Goal: Browse casually: Explore the website without a specific task or goal

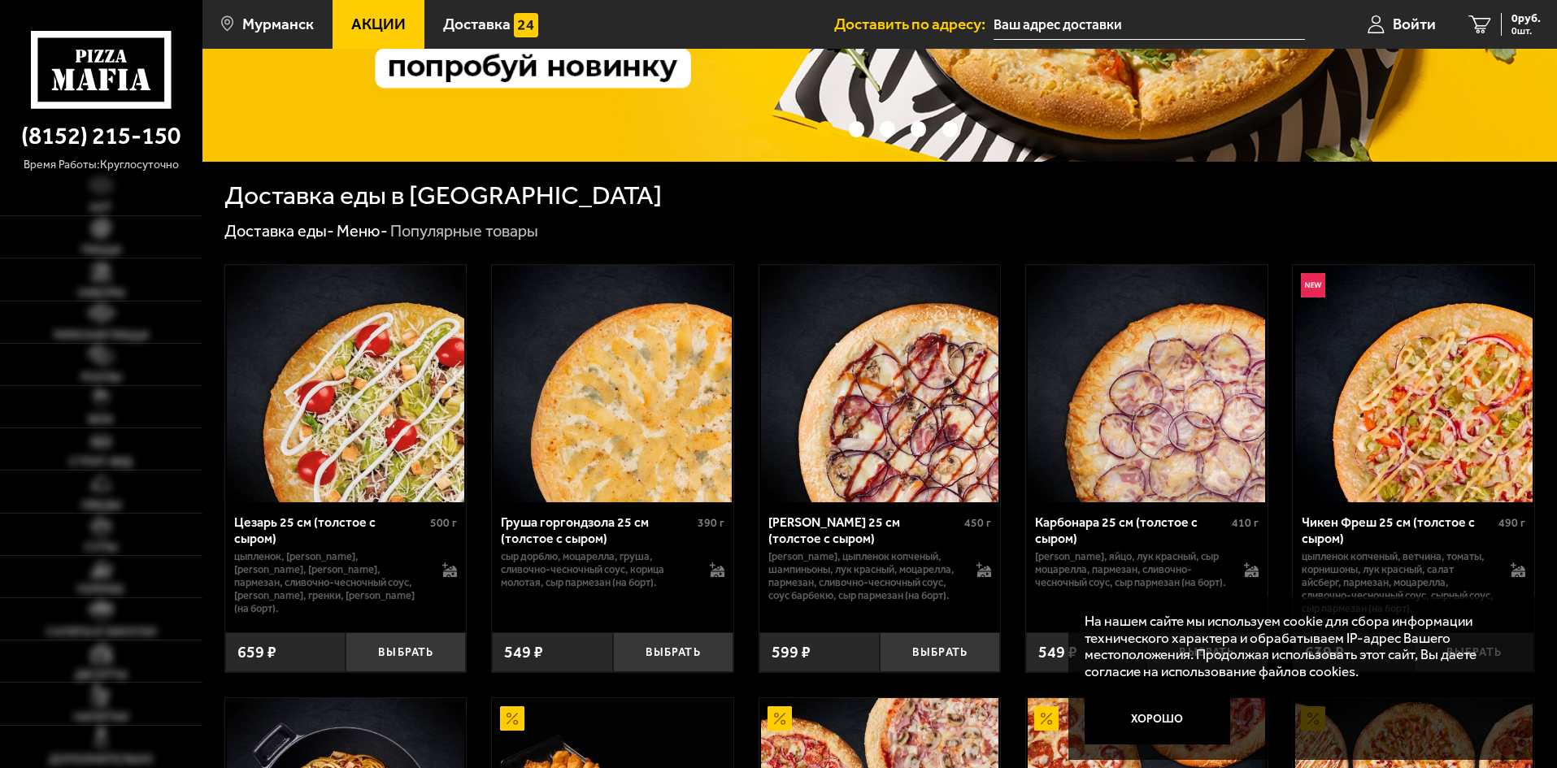
scroll to position [325, 0]
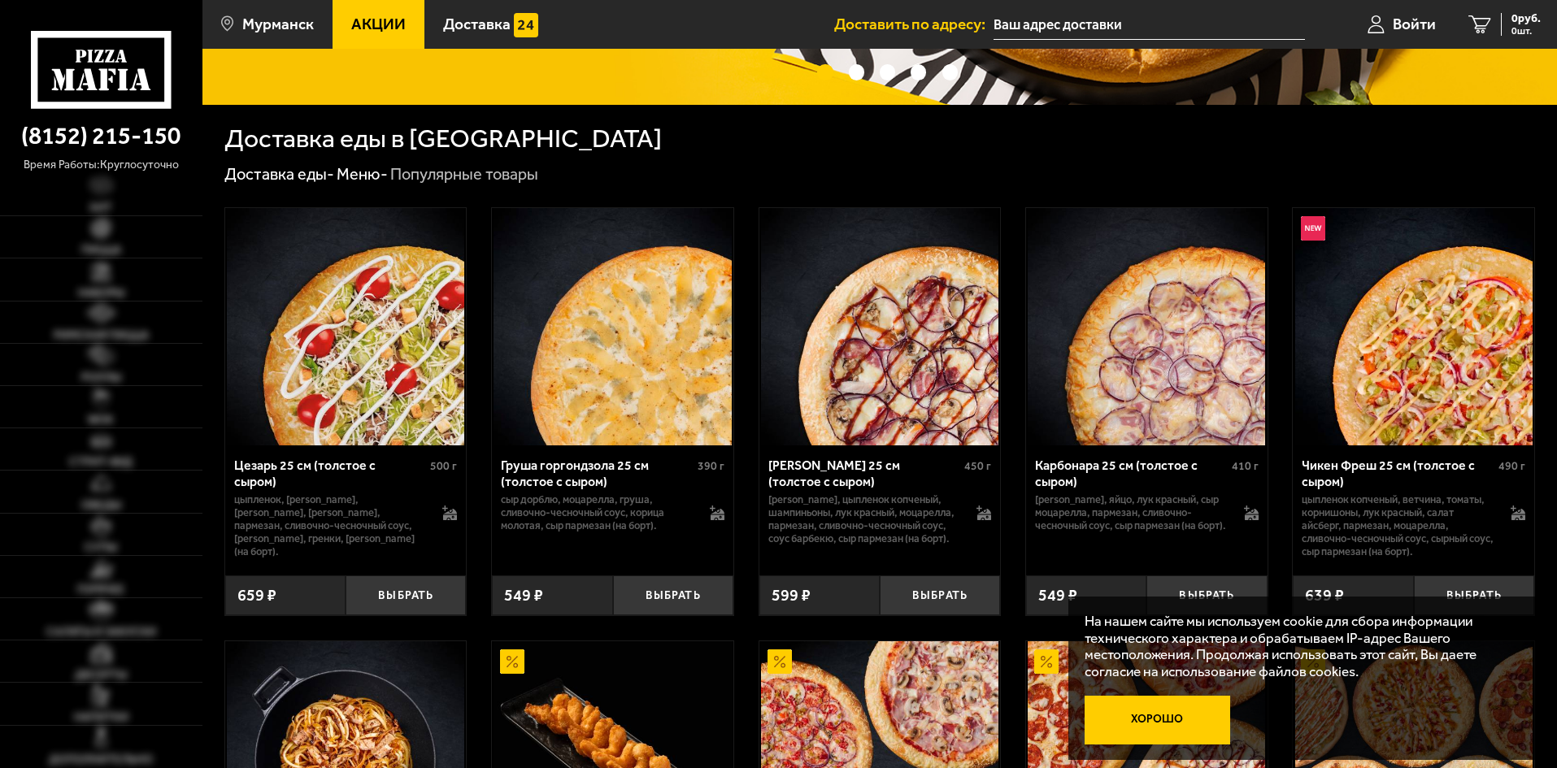
click at [1186, 724] on button "Хорошо" at bounding box center [1158, 720] width 146 height 49
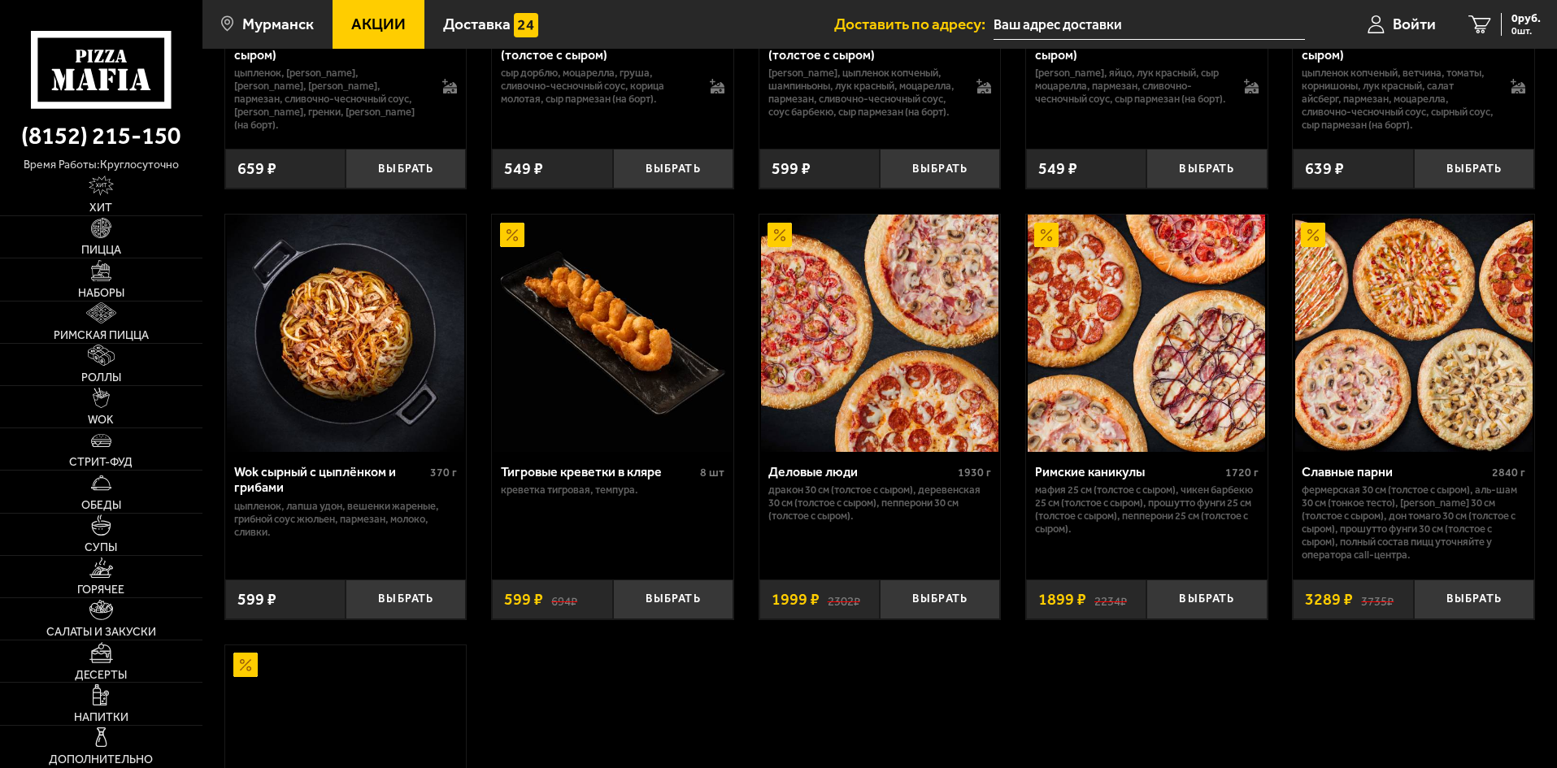
scroll to position [813, 0]
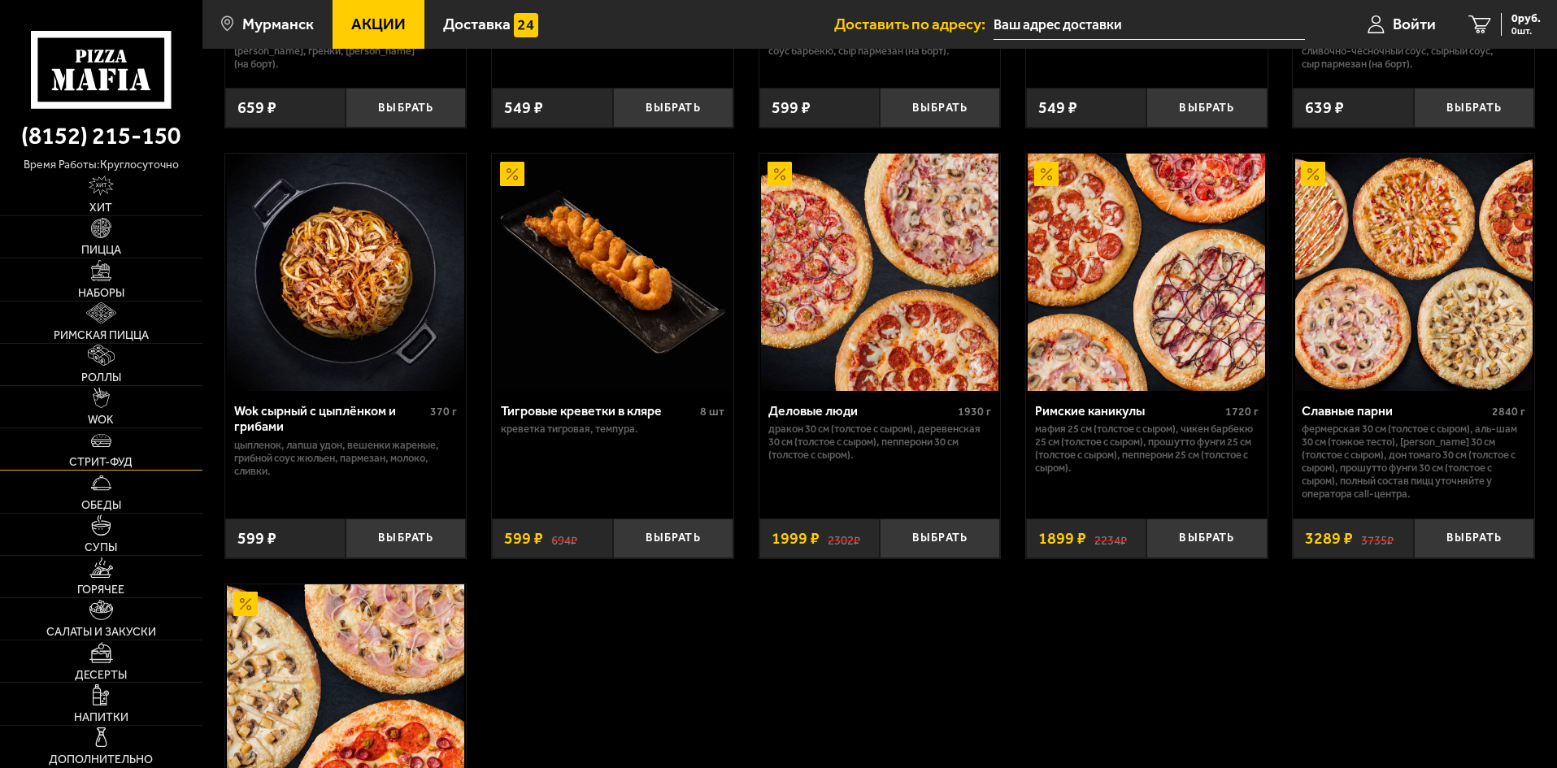
click at [133, 449] on link "Стрит-фуд" at bounding box center [101, 448] width 202 height 41
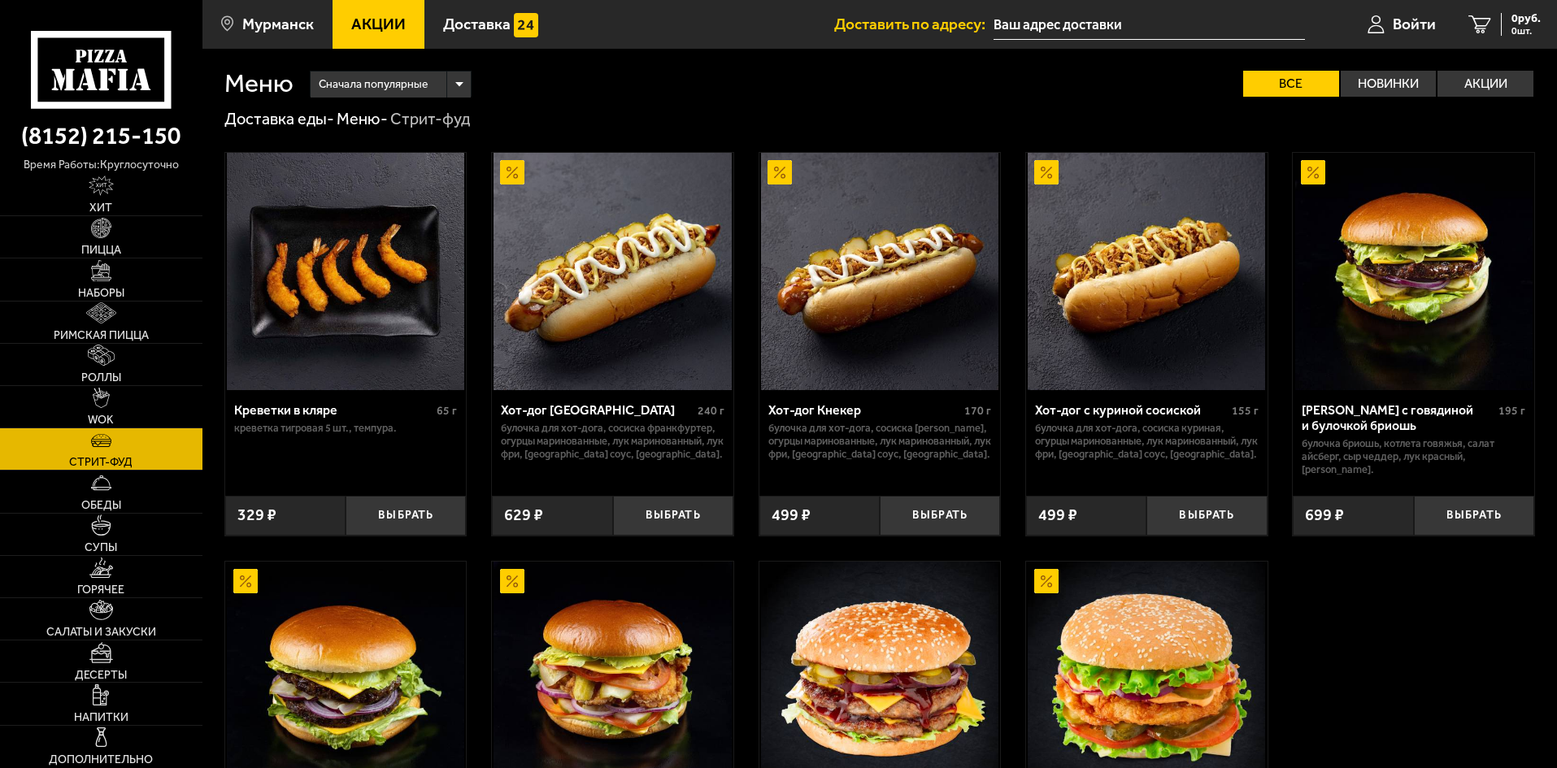
click at [663, 227] on img at bounding box center [611, 271] width 237 height 237
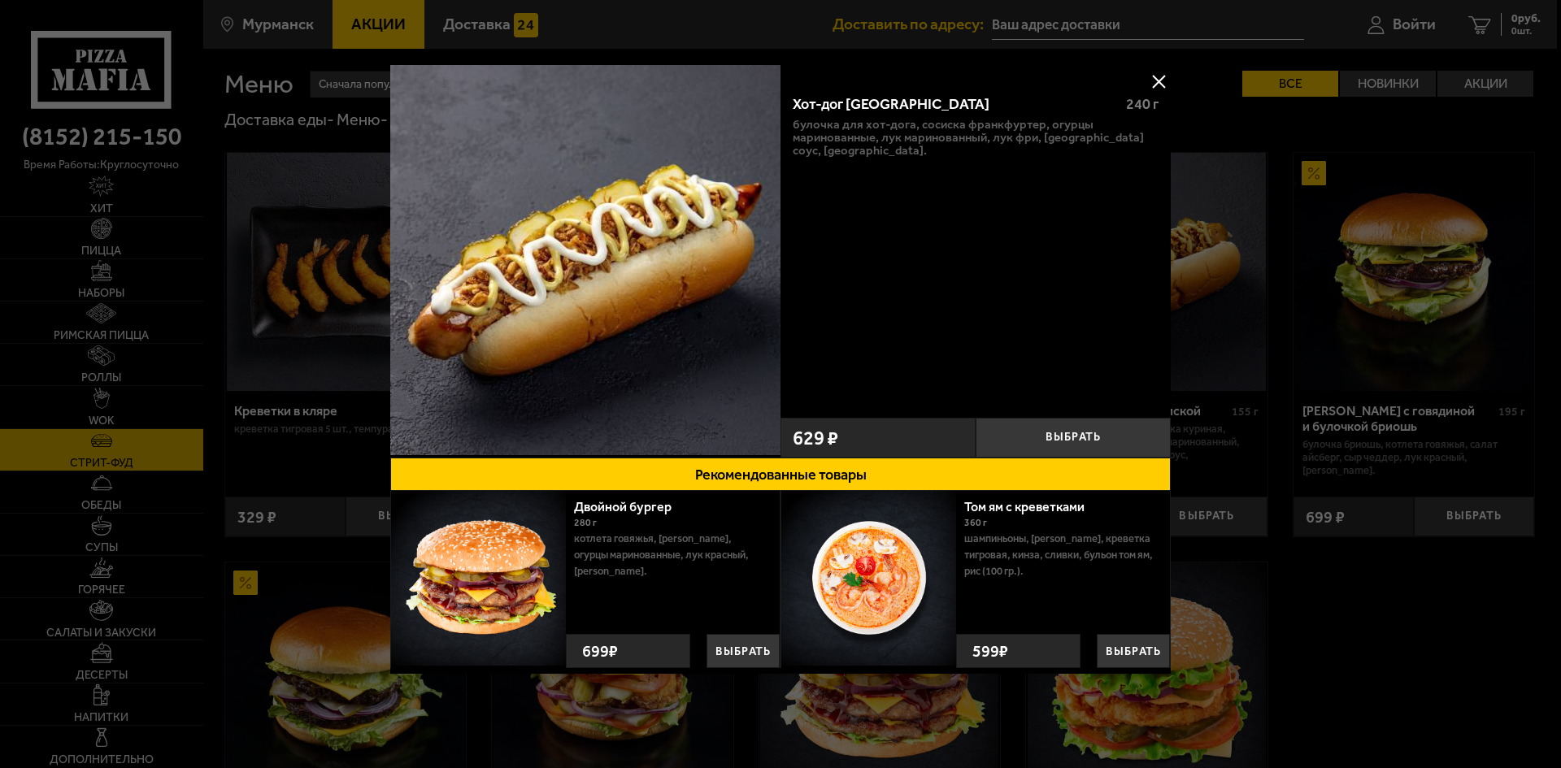
click at [1163, 76] on button at bounding box center [1158, 81] width 24 height 24
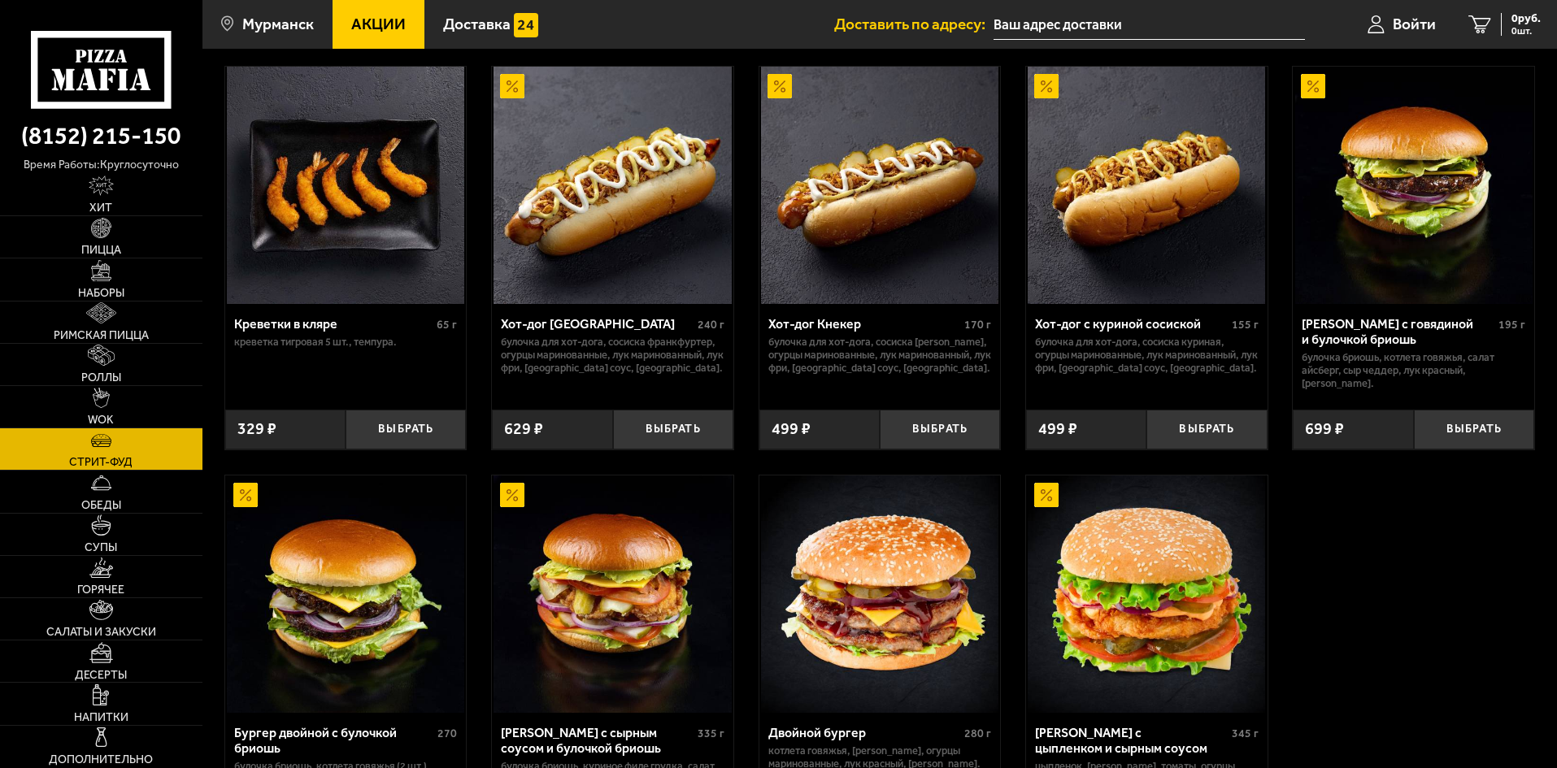
scroll to position [81, 0]
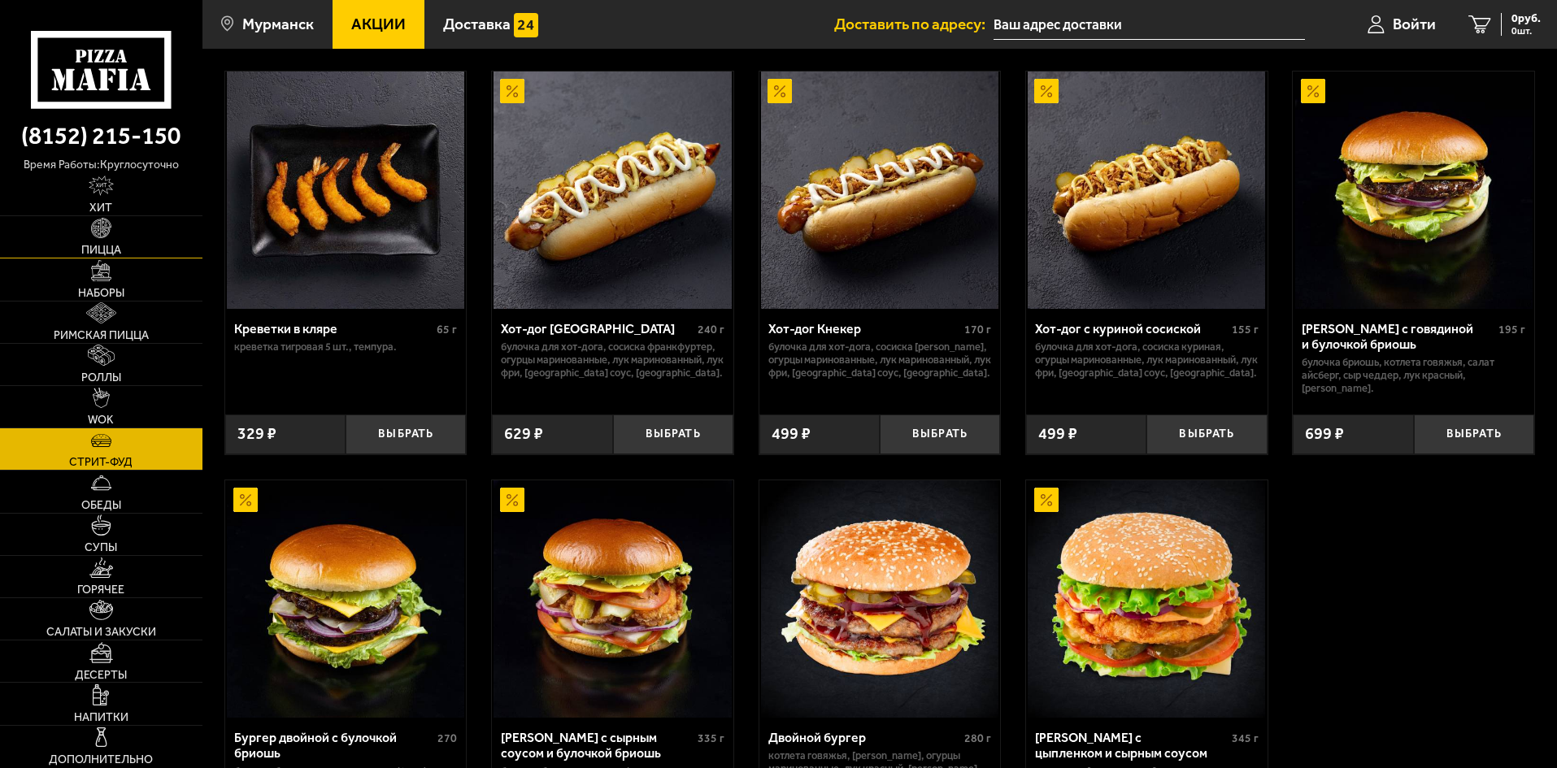
click at [133, 250] on link "Пицца" at bounding box center [101, 236] width 202 height 41
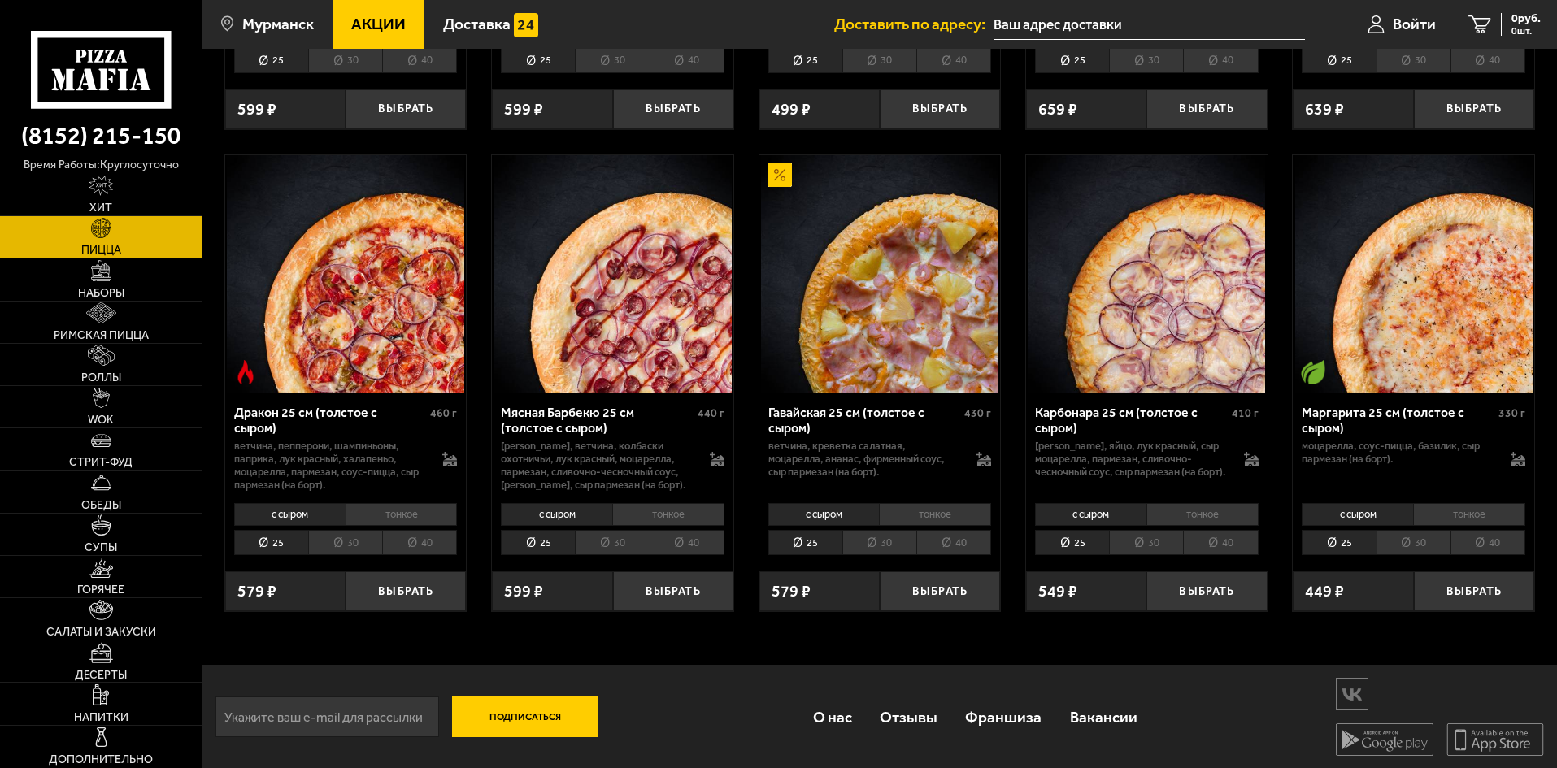
scroll to position [3005, 0]
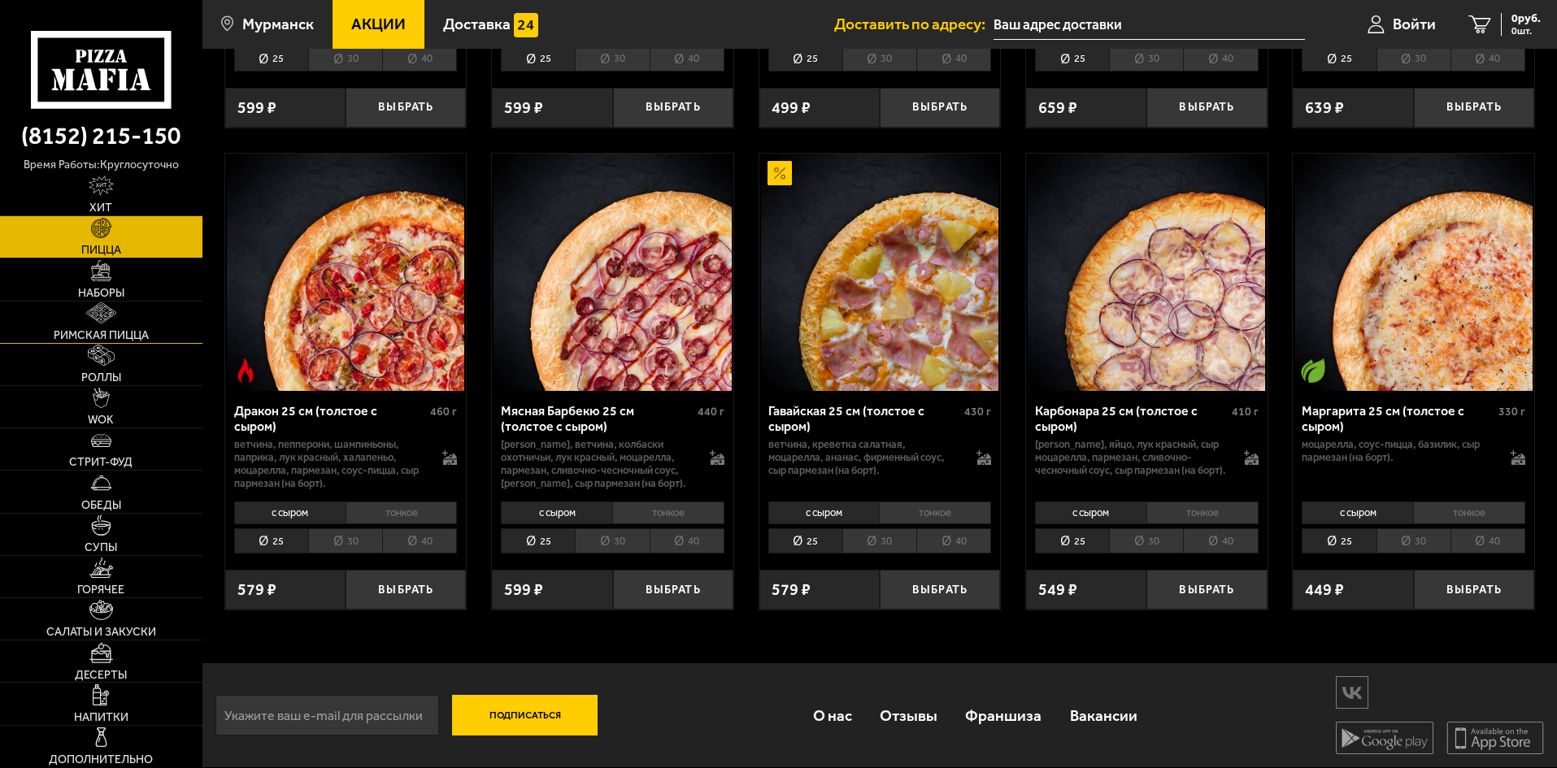
click at [139, 280] on link "Наборы" at bounding box center [101, 279] width 202 height 41
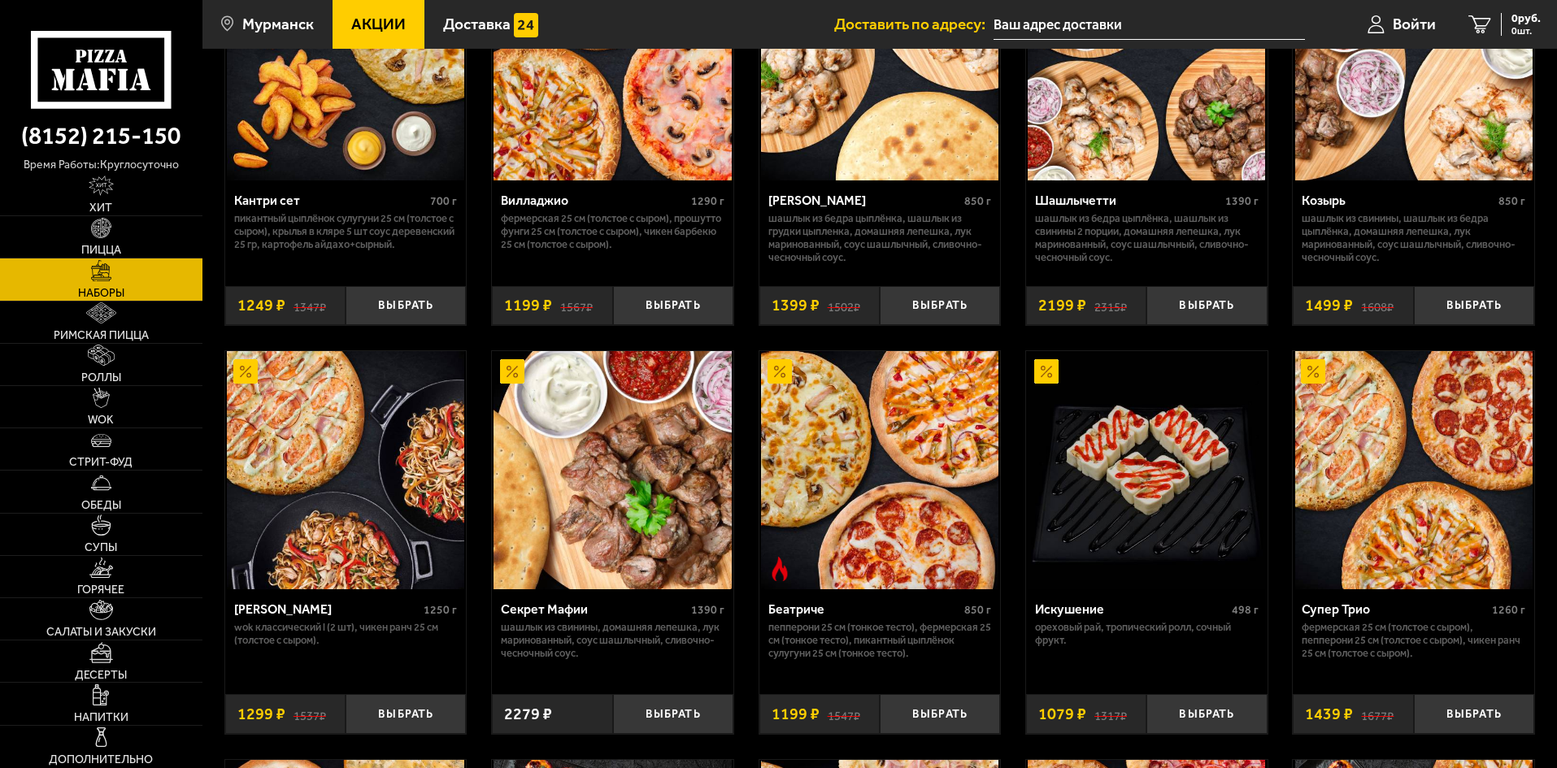
scroll to position [650, 0]
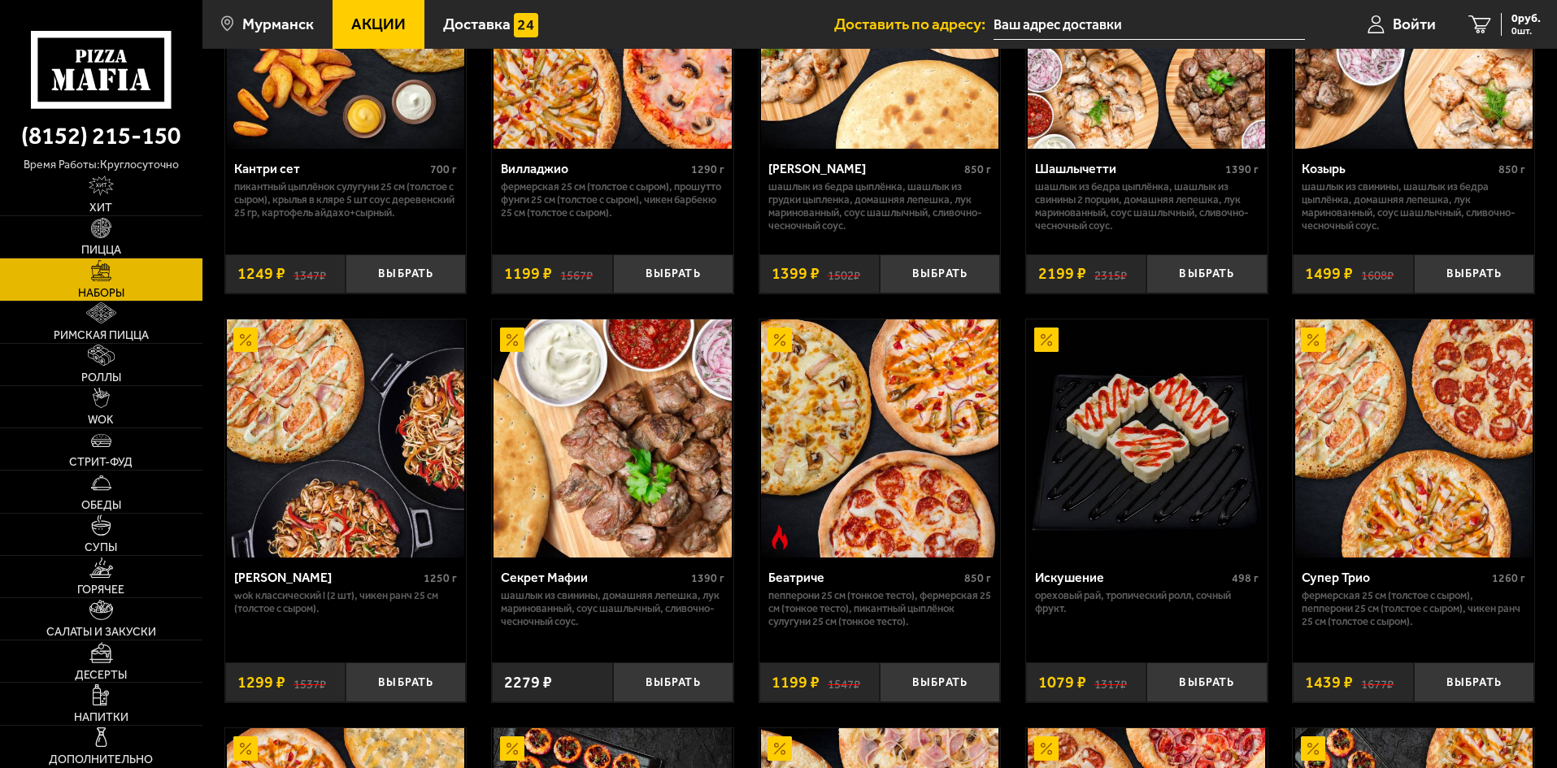
scroll to position [650, 0]
click at [137, 374] on link "Роллы" at bounding box center [101, 364] width 202 height 41
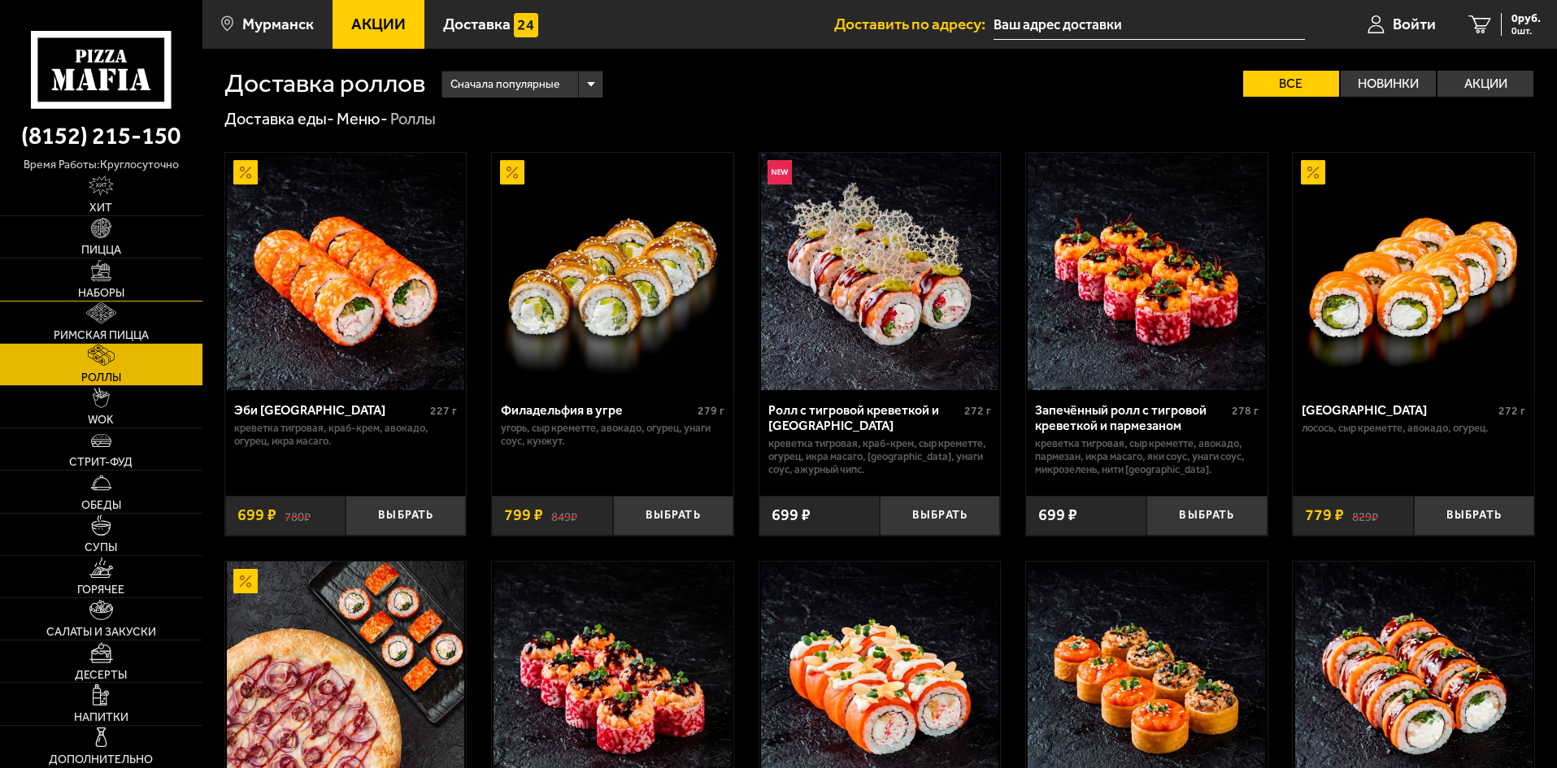
click at [125, 279] on link "Наборы" at bounding box center [101, 279] width 202 height 41
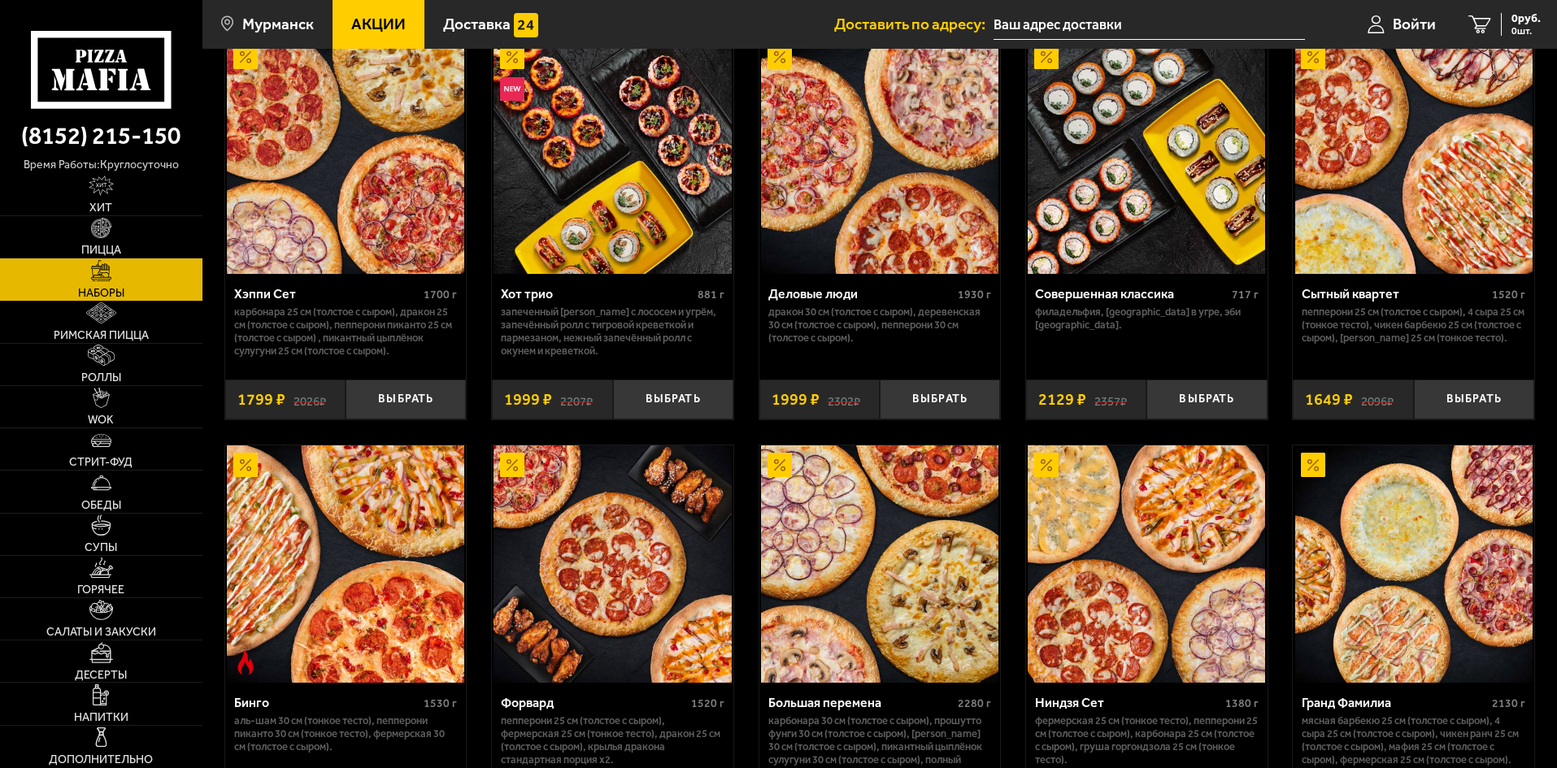
scroll to position [1870, 0]
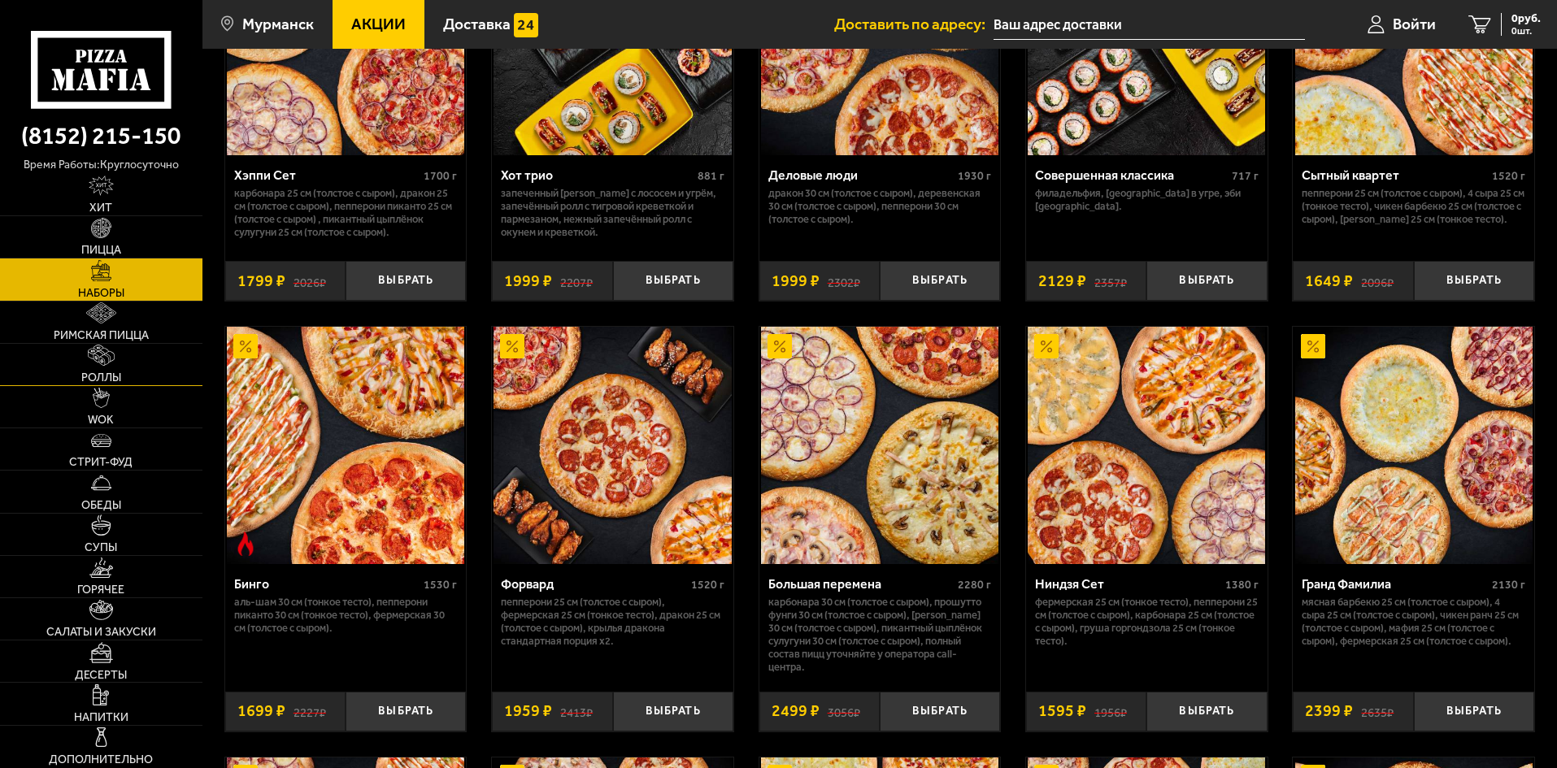
click at [147, 373] on link "Роллы" at bounding box center [101, 364] width 202 height 41
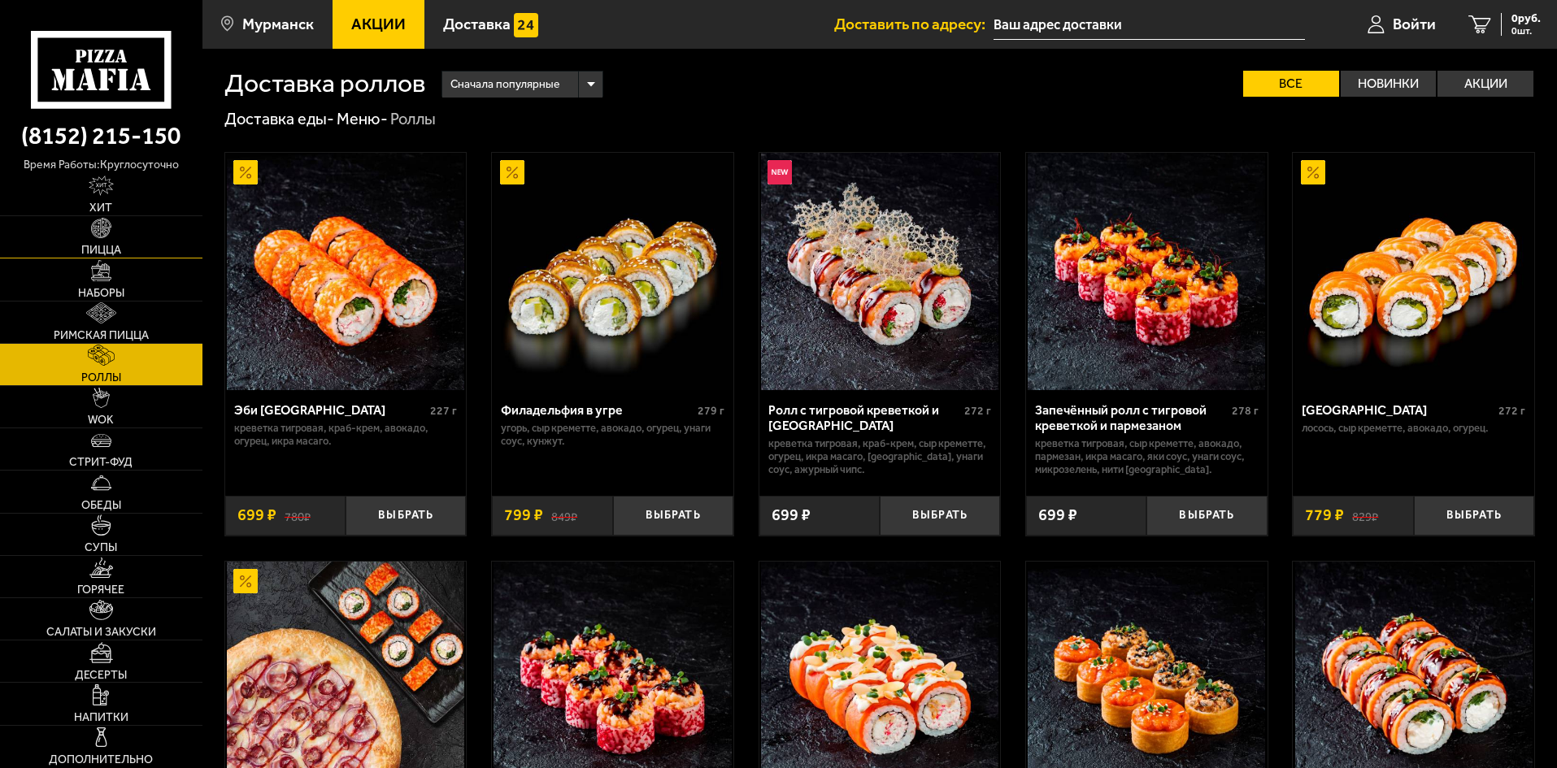
click at [124, 230] on link "Пицца" at bounding box center [101, 236] width 202 height 41
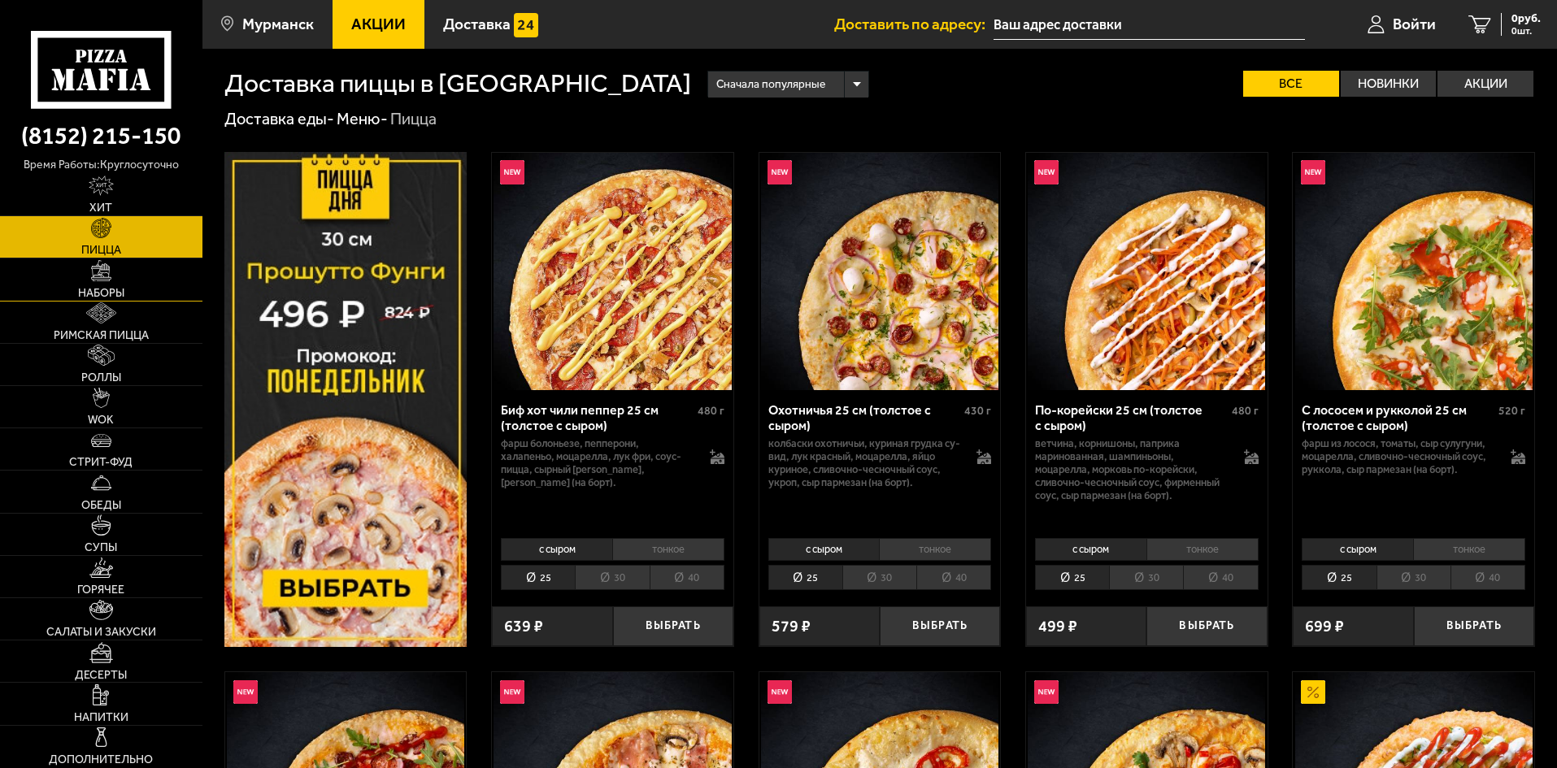
click at [102, 290] on span "Наборы" at bounding box center [101, 293] width 46 height 11
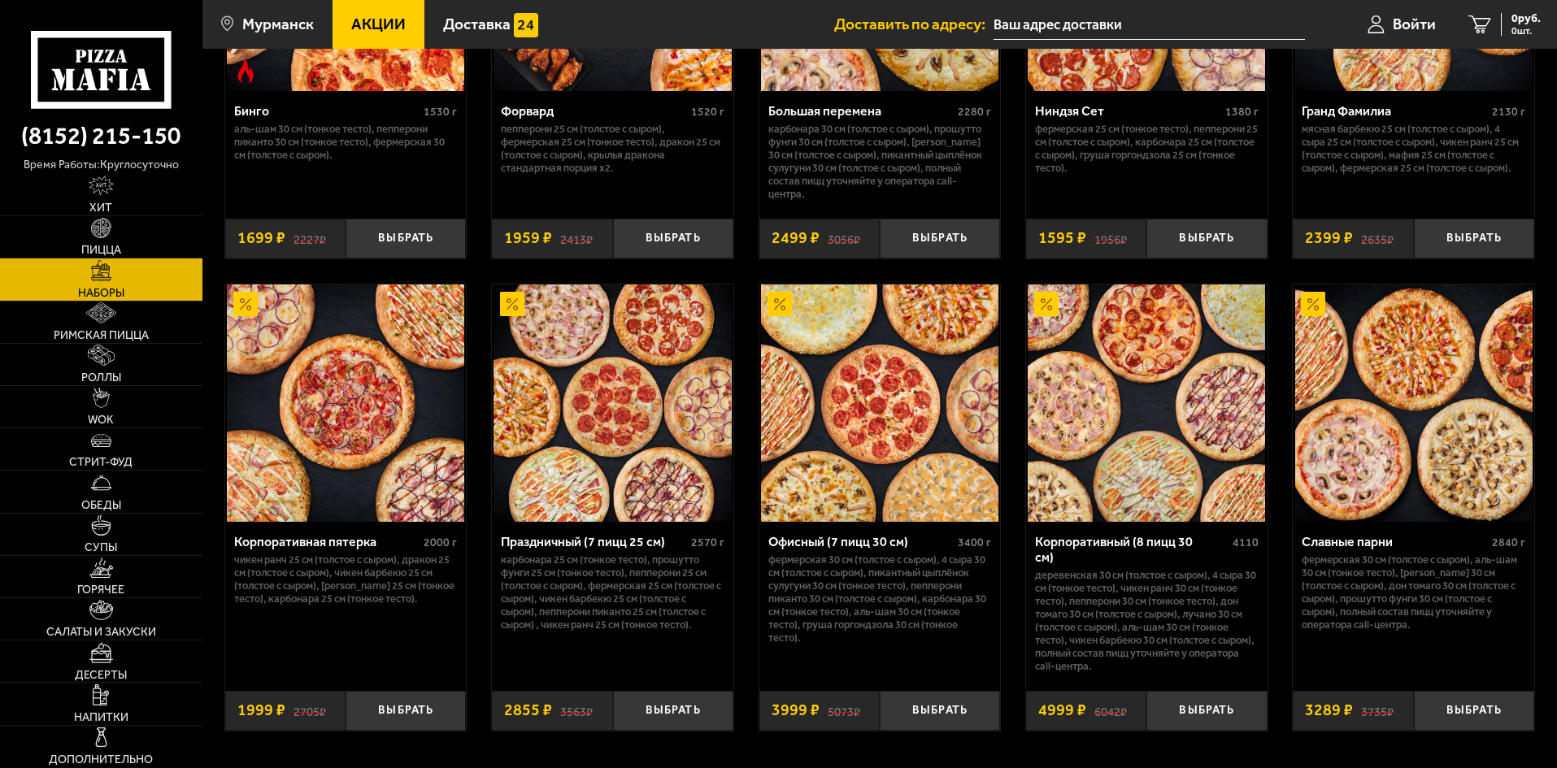
scroll to position [2358, 0]
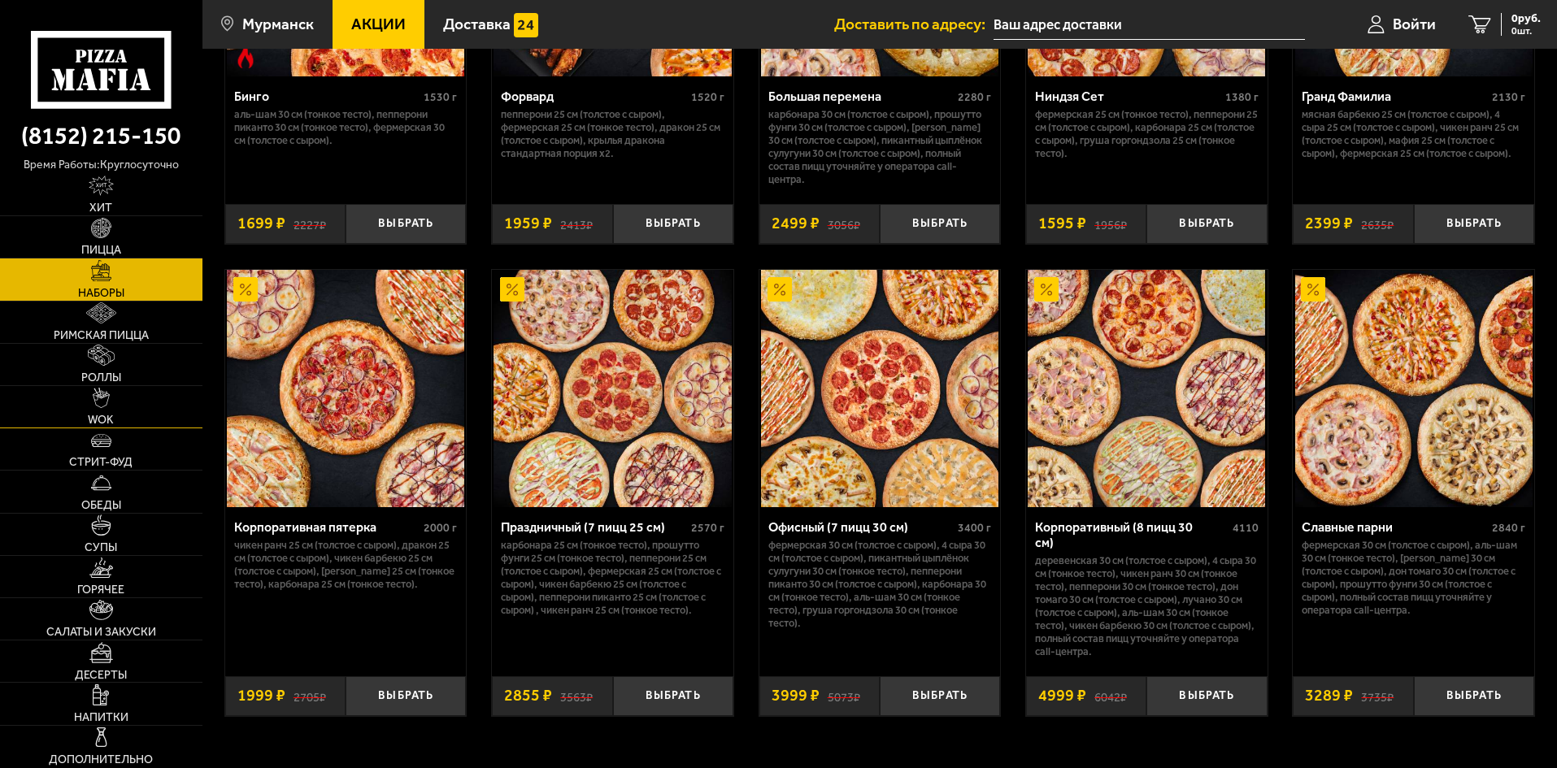
click at [110, 415] on span "WOK" at bounding box center [101, 420] width 26 height 11
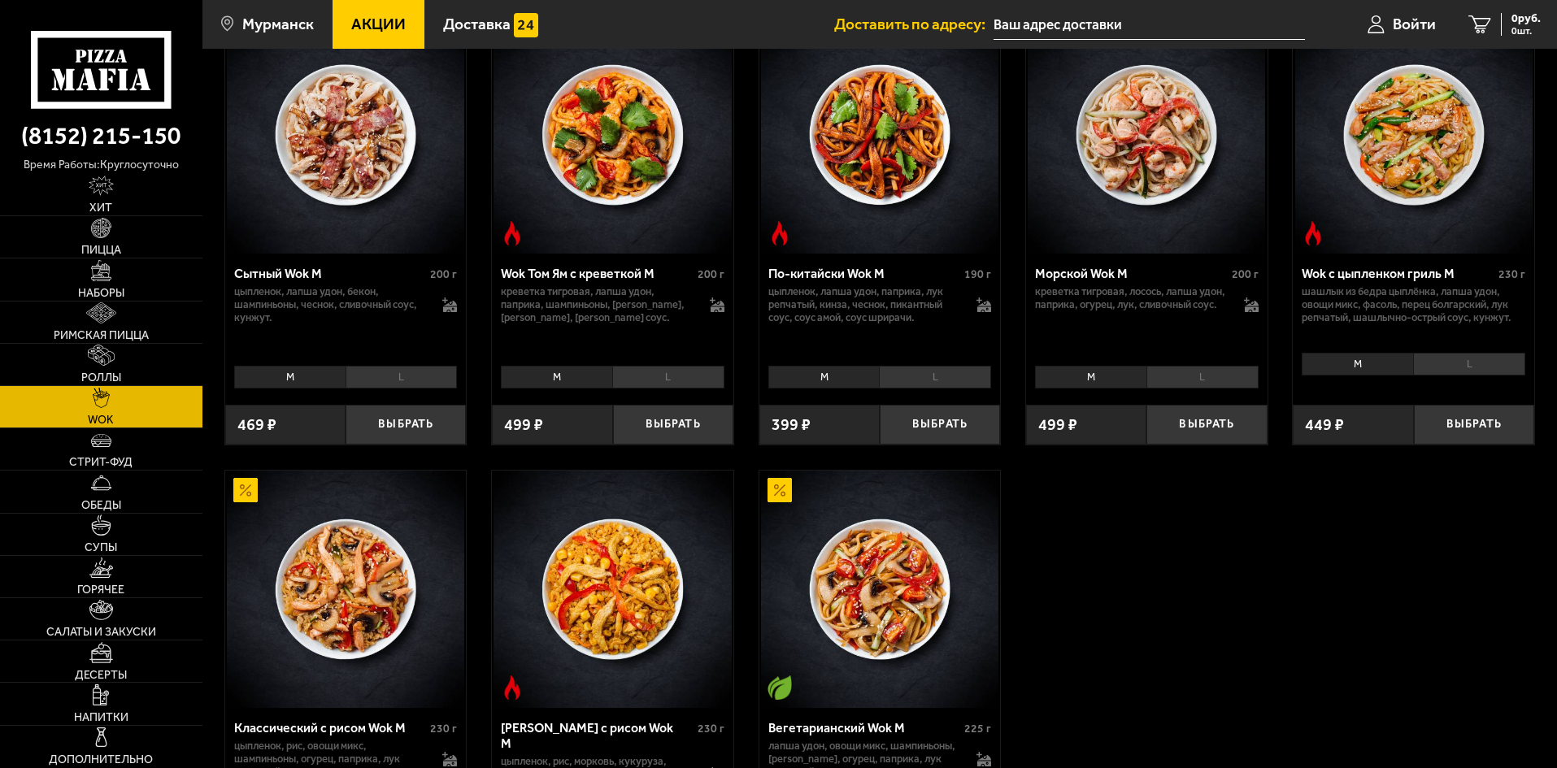
scroll to position [894, 0]
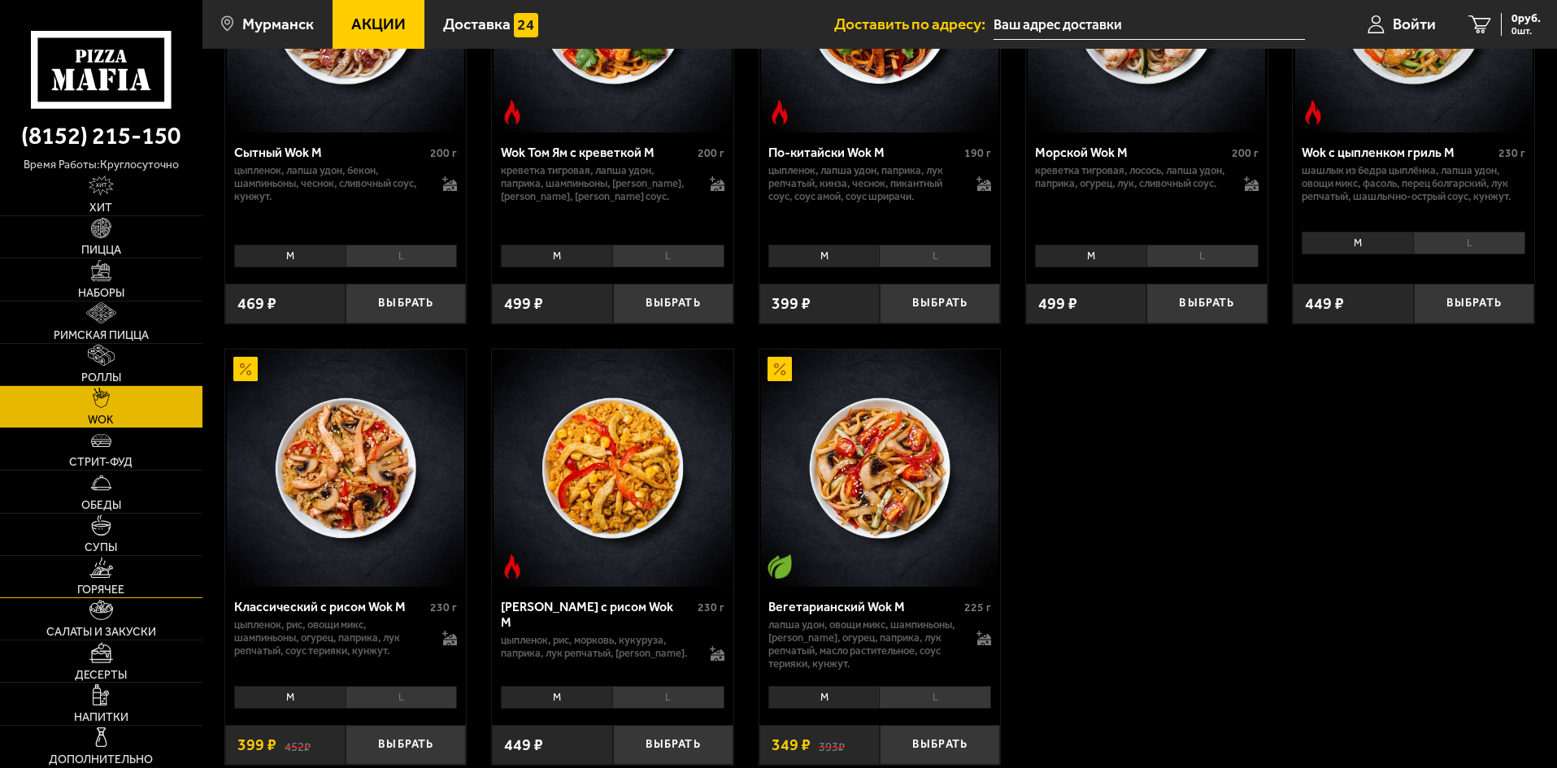
click at [140, 570] on link "Горячее" at bounding box center [101, 576] width 202 height 41
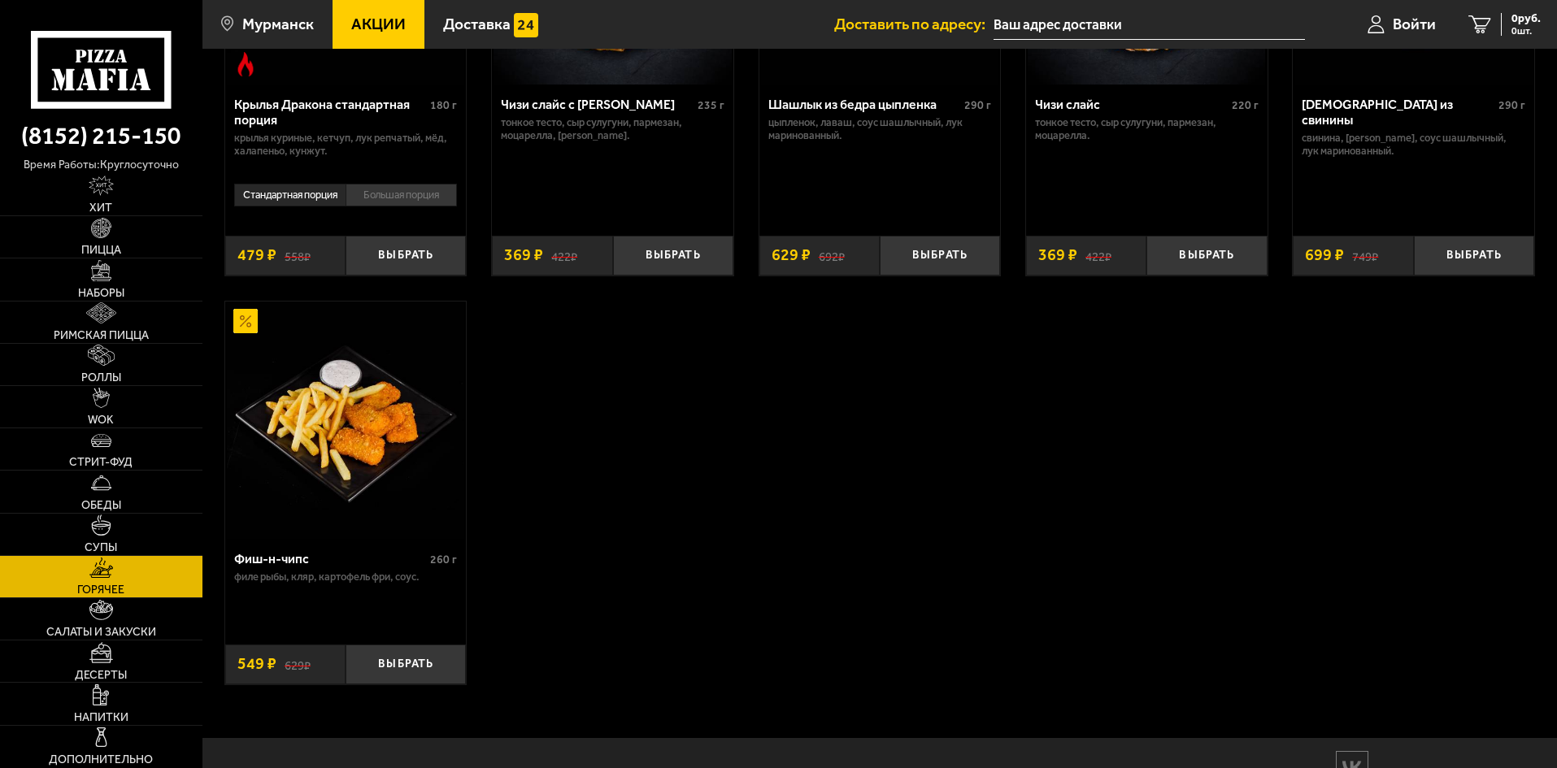
scroll to position [1220, 0]
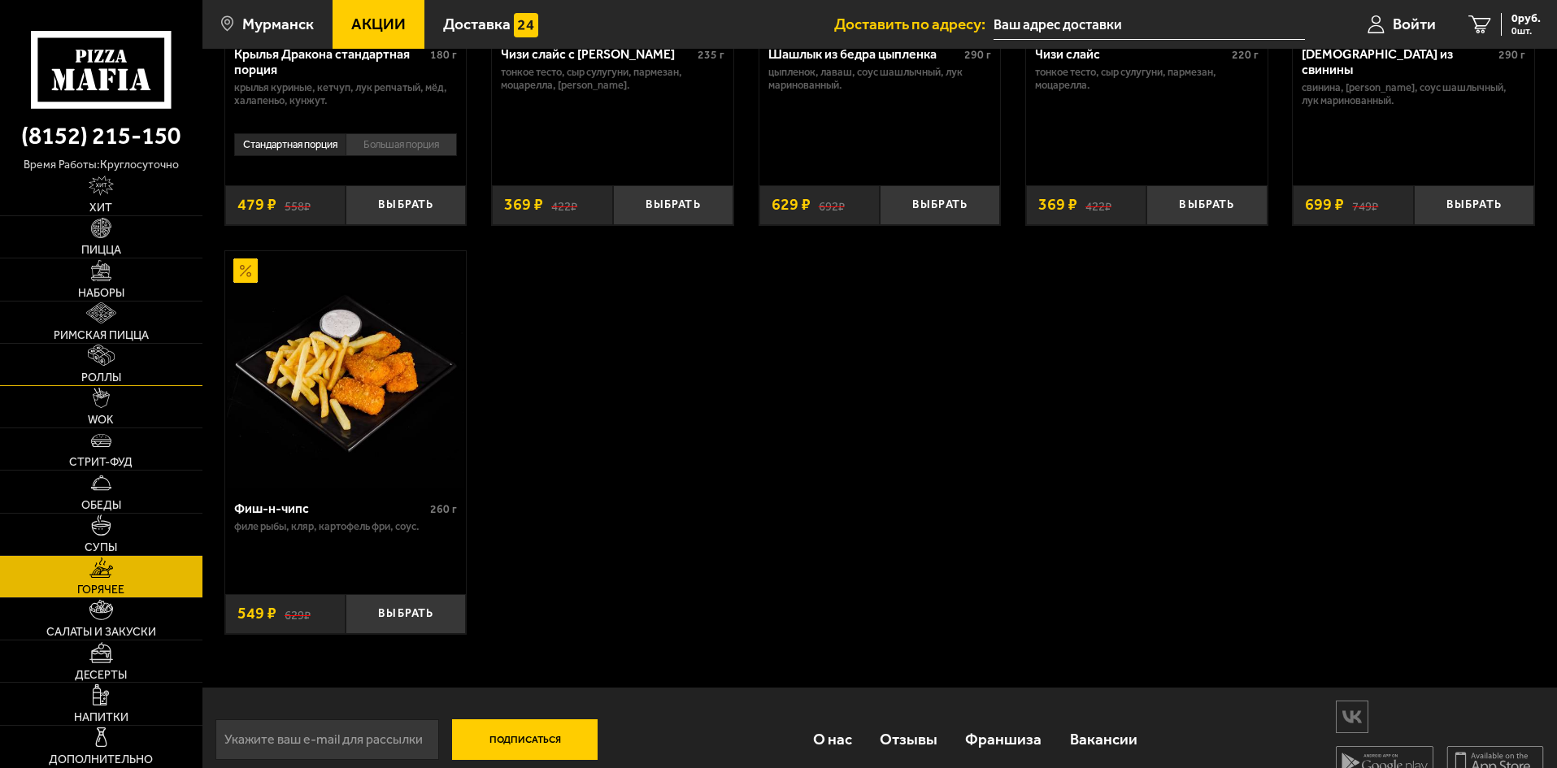
click at [111, 372] on span "Роллы" at bounding box center [101, 377] width 40 height 11
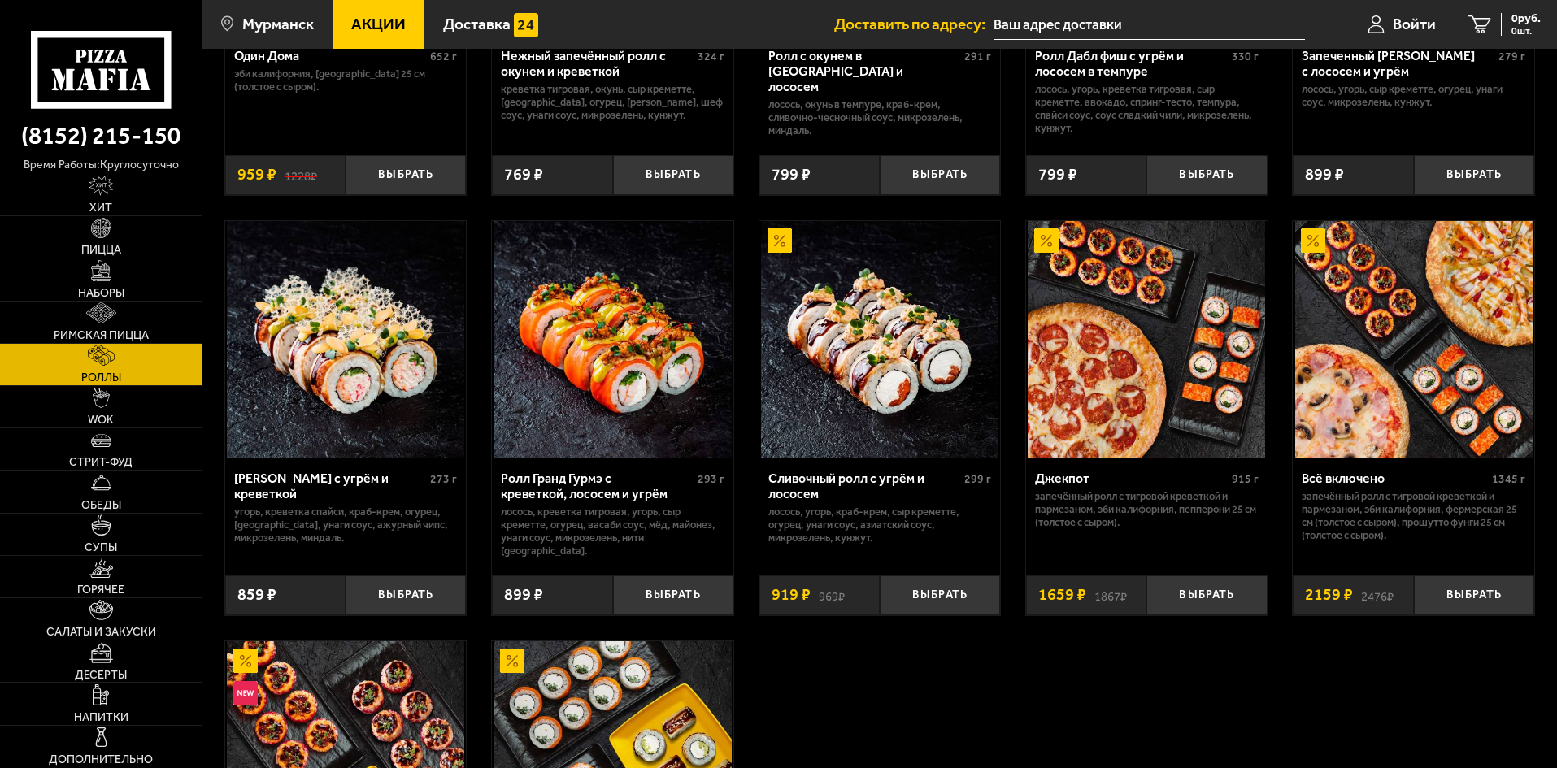
scroll to position [894, 0]
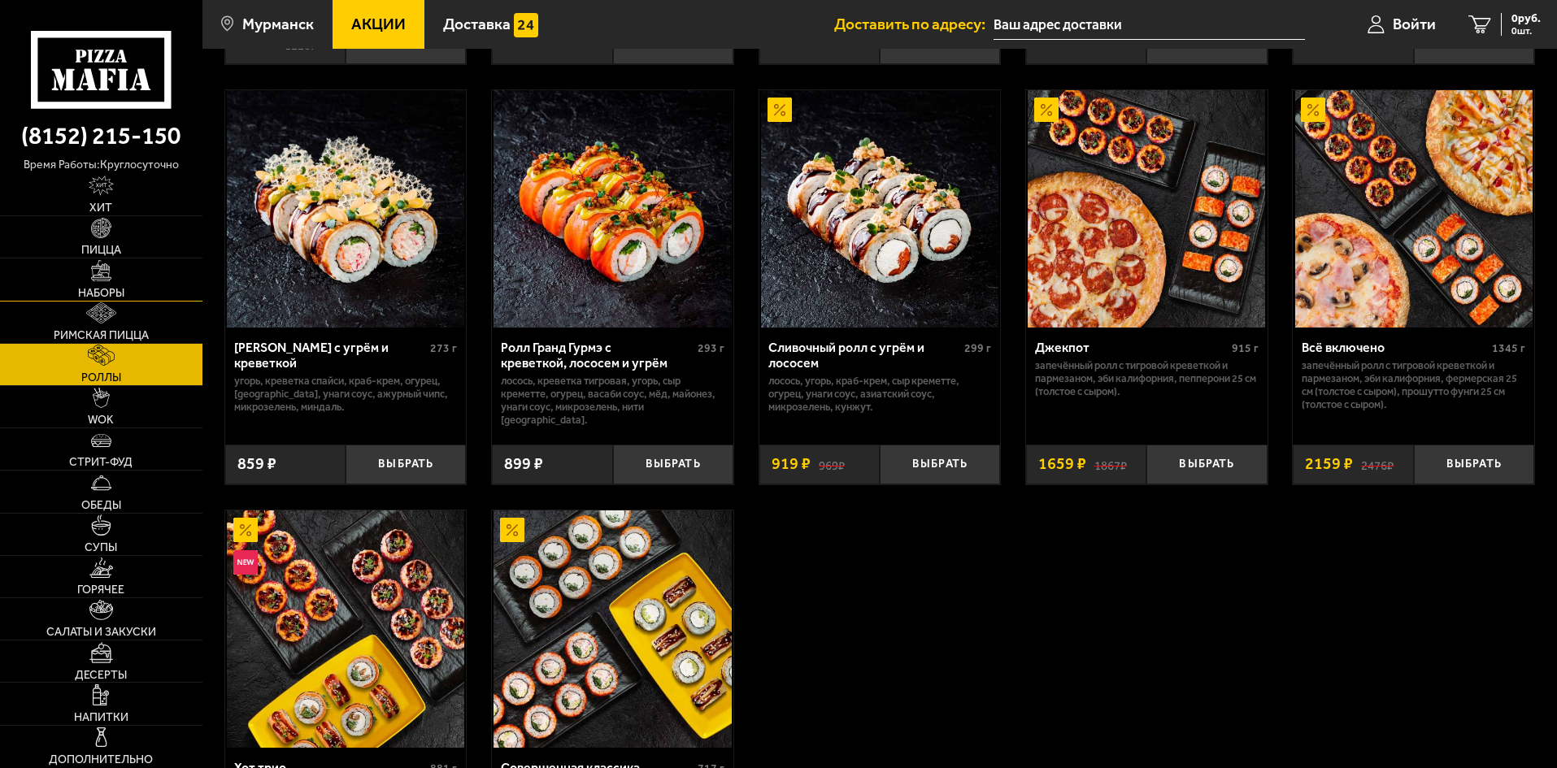
click at [132, 271] on link "Наборы" at bounding box center [101, 279] width 202 height 41
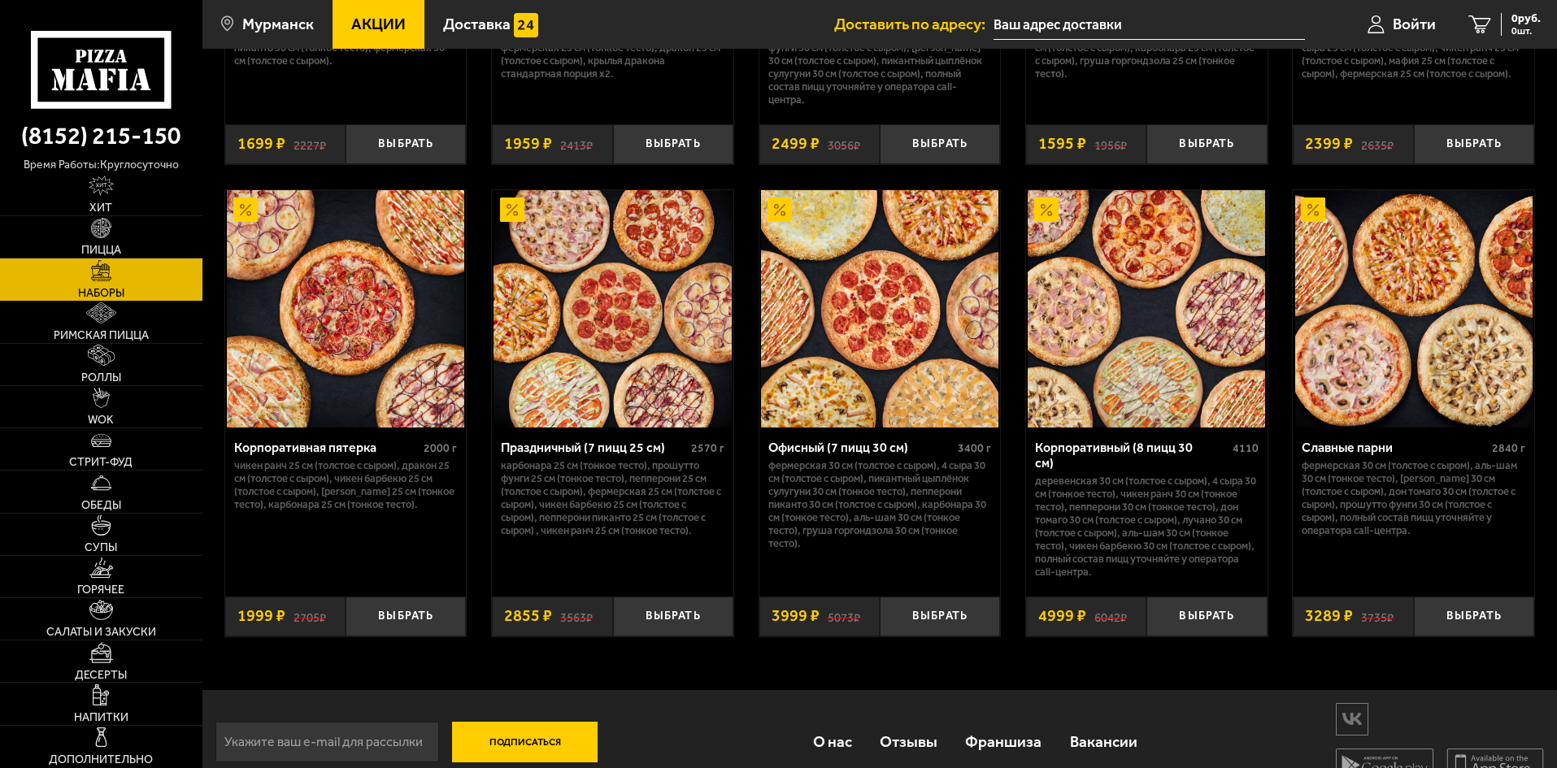
scroll to position [2456, 0]
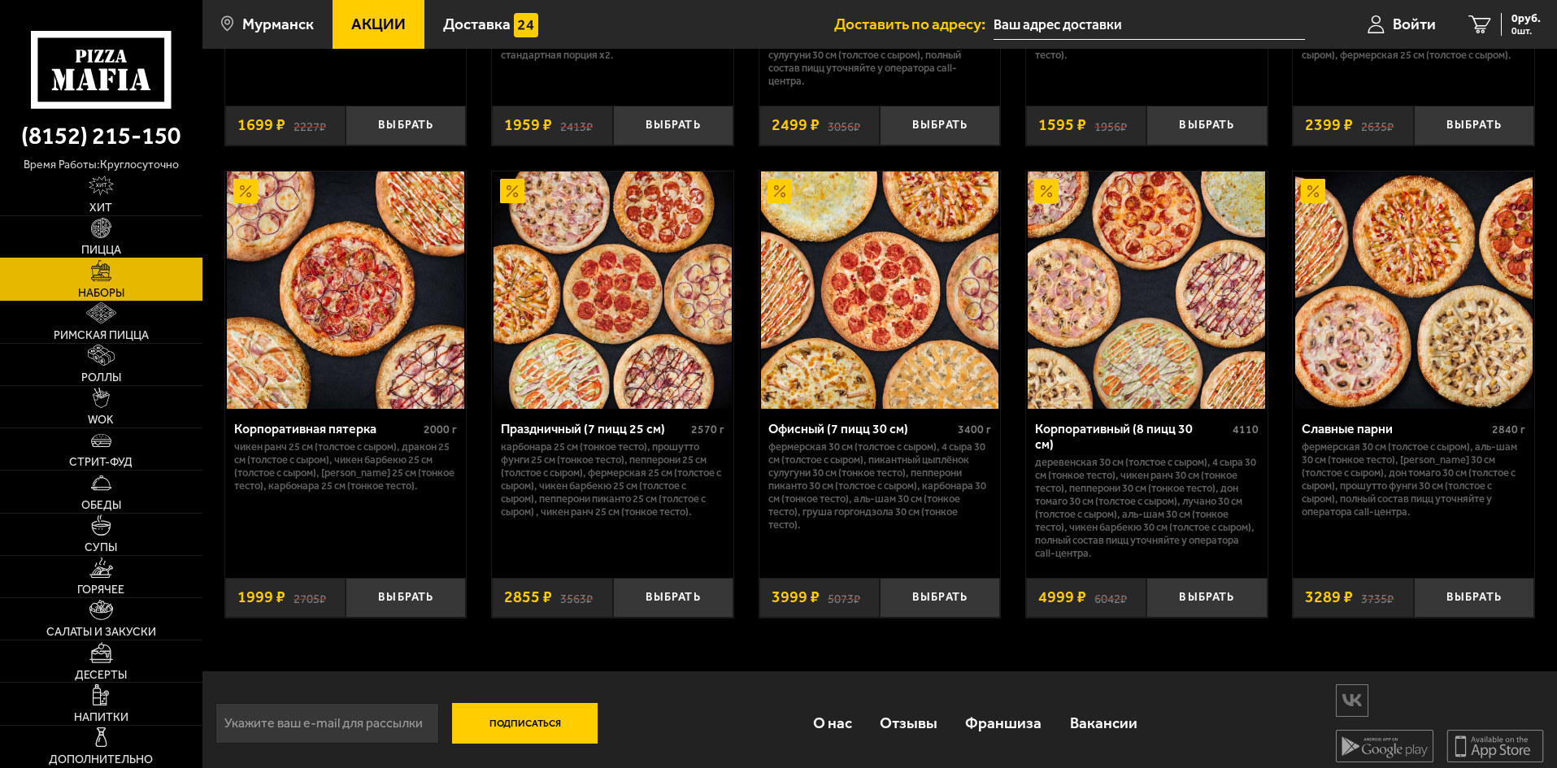
click at [120, 245] on span "Пицца" at bounding box center [101, 250] width 40 height 11
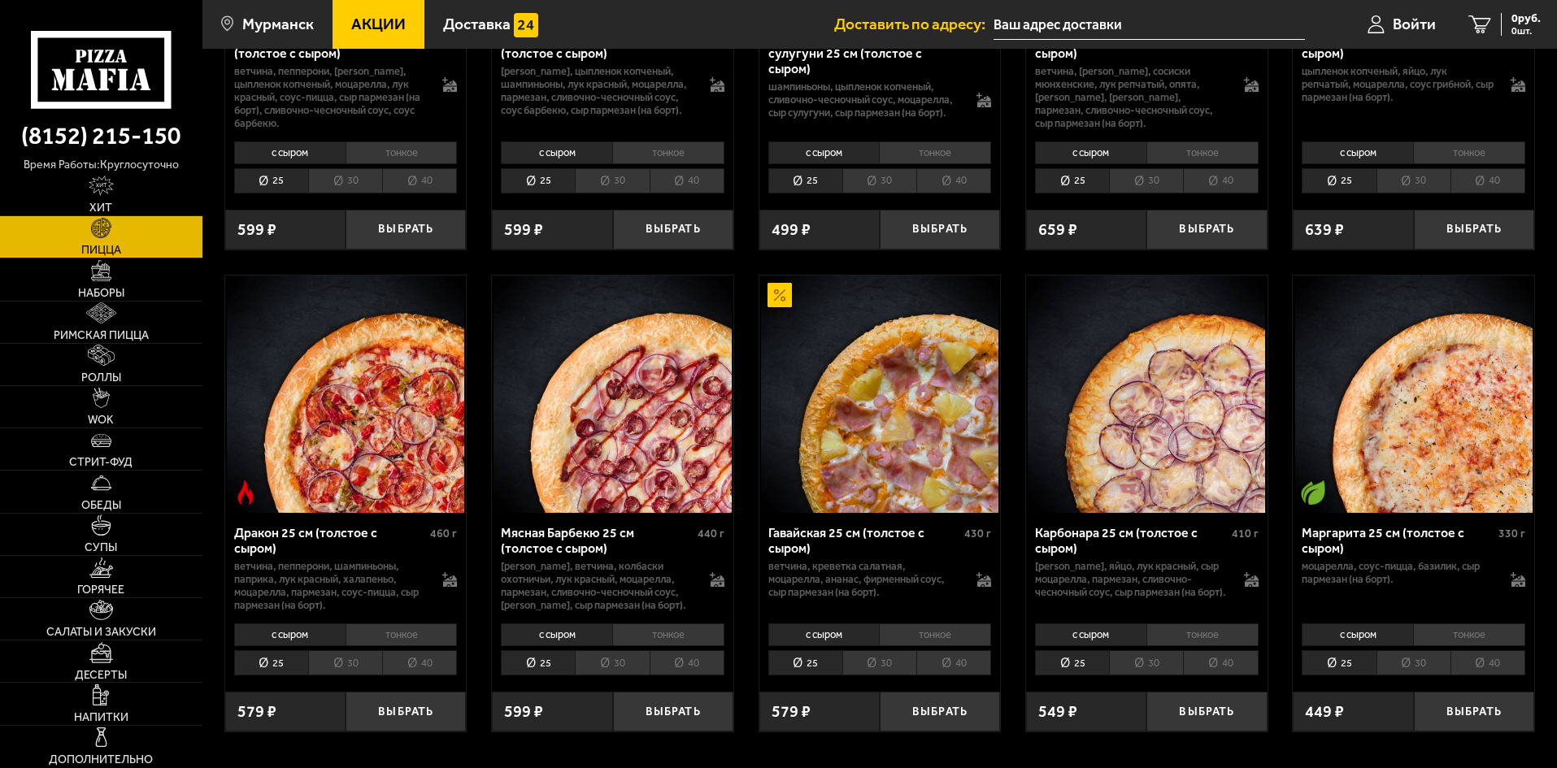
scroll to position [2927, 0]
